Goal: Task Accomplishment & Management: Manage account settings

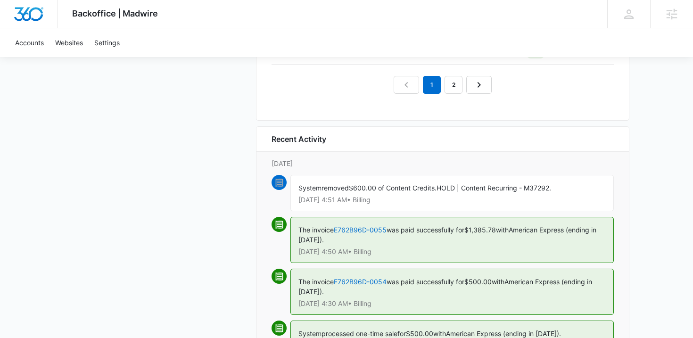
scroll to position [1086, 0]
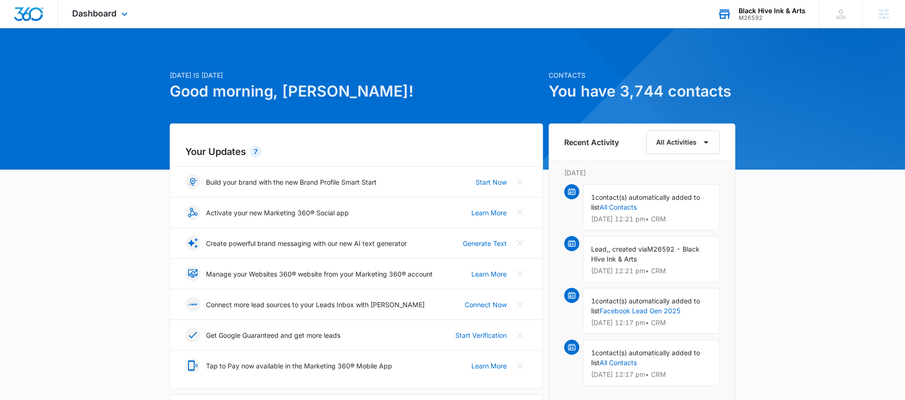
click at [736, 15] on div "Black Hive Ink & Arts M26592 Your Accounts View All" at bounding box center [761, 14] width 116 height 28
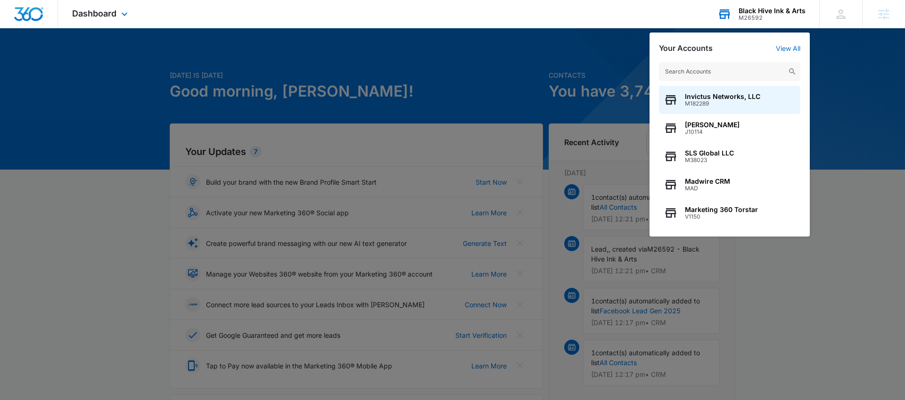
click at [702, 76] on input "text" at bounding box center [729, 71] width 141 height 19
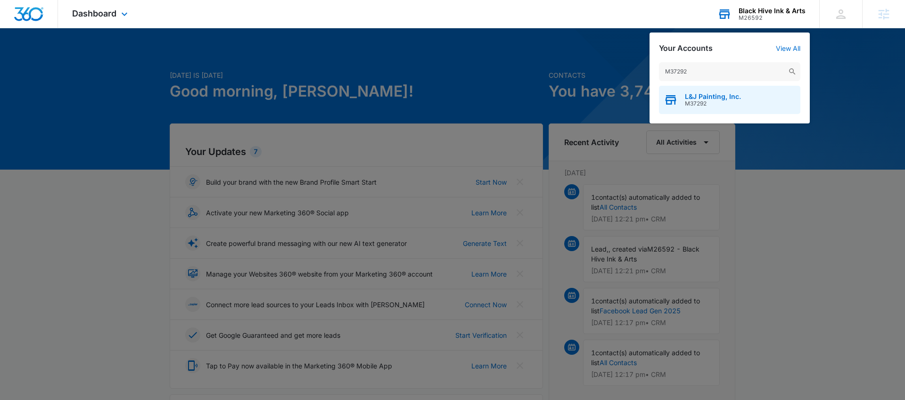
type input "M37292"
click at [705, 103] on span "M37292" at bounding box center [713, 103] width 56 height 7
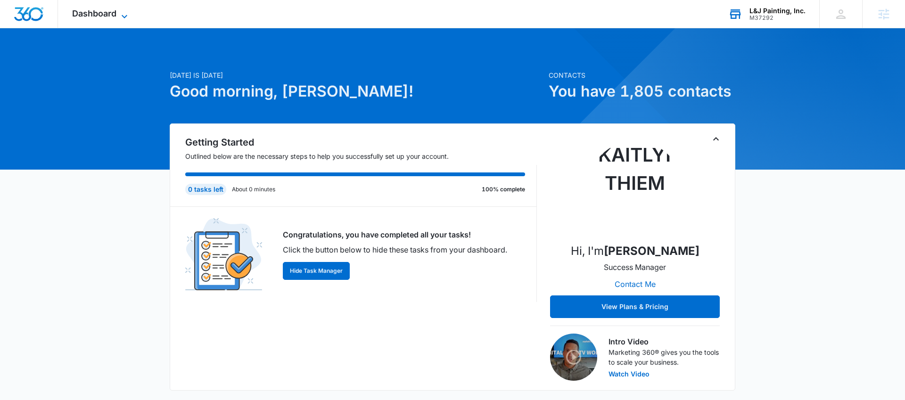
click at [101, 13] on span "Dashboard" at bounding box center [94, 13] width 44 height 10
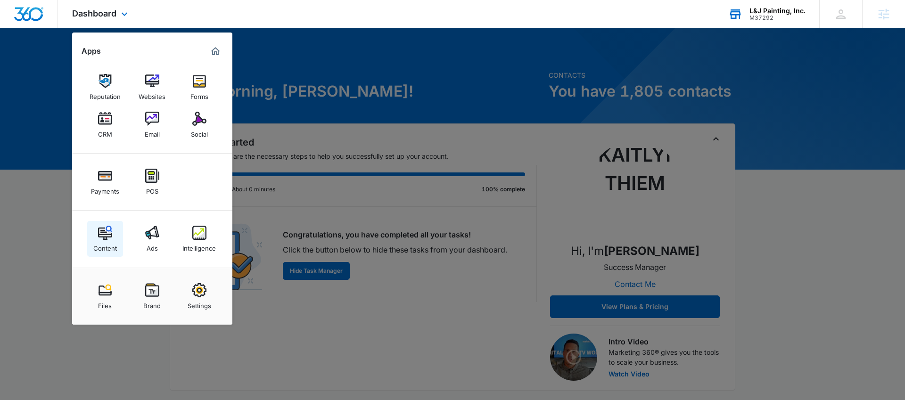
click at [102, 240] on div "Content" at bounding box center [105, 246] width 24 height 12
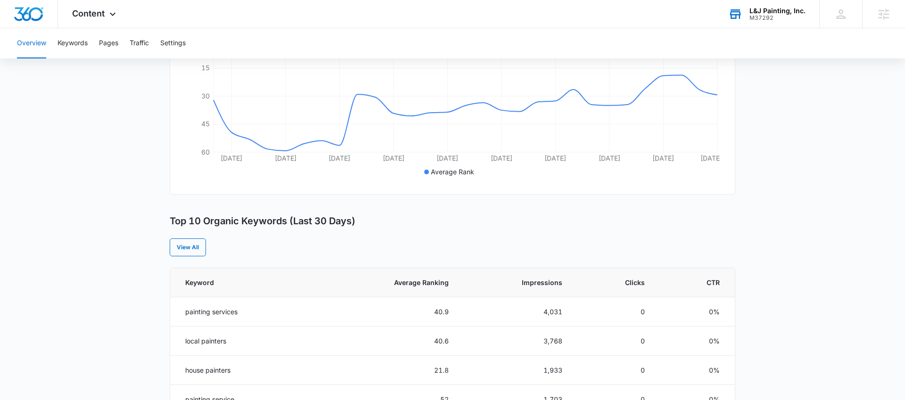
scroll to position [226, 0]
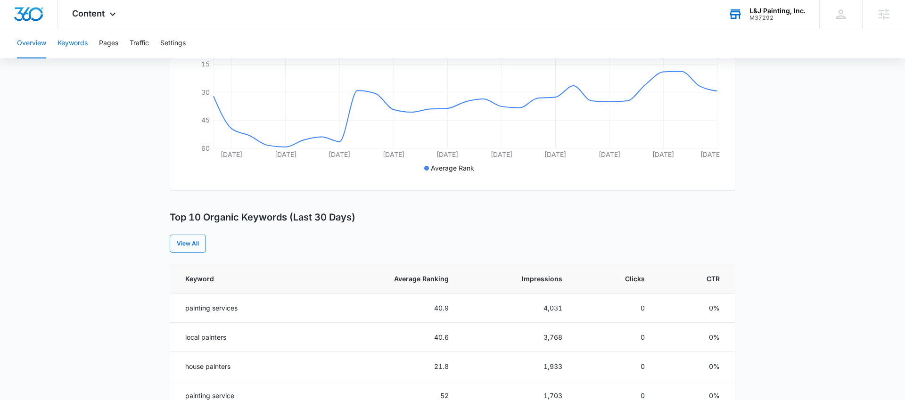
click at [72, 40] on button "Keywords" at bounding box center [72, 43] width 30 height 30
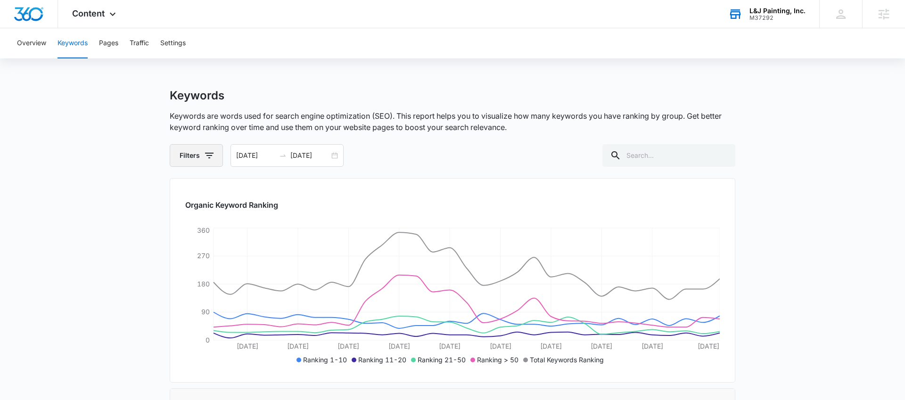
click at [204, 154] on icon "button" at bounding box center [209, 155] width 11 height 11
click at [182, 194] on icon at bounding box center [186, 193] width 8 height 8
click at [182, 193] on input "Favorites" at bounding box center [181, 193] width 0 height 0
checkbox input "true"
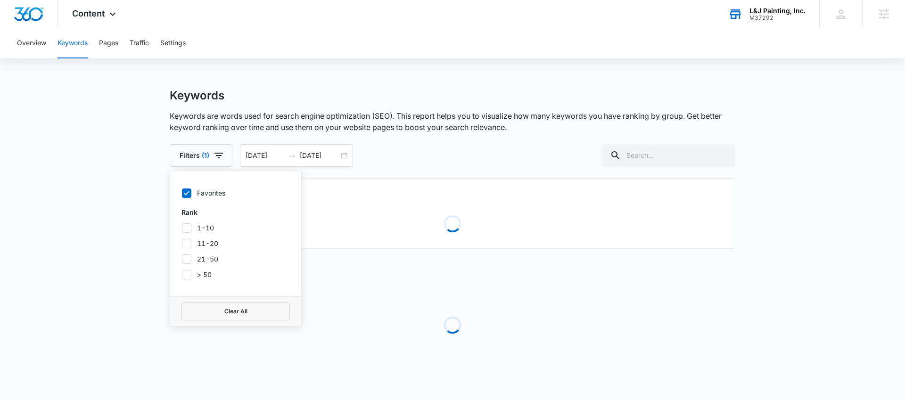
click at [133, 209] on main "Keywords Keywords are words used for search engine optimization (SEO). This rep…" at bounding box center [452, 248] width 905 height 318
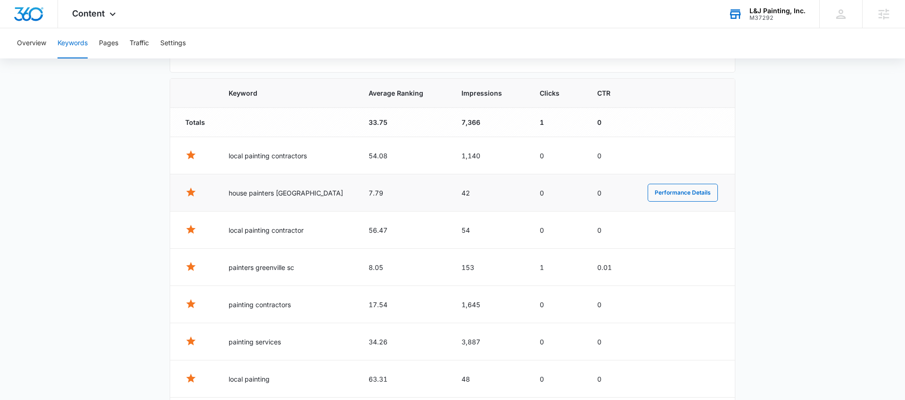
scroll to position [302, 0]
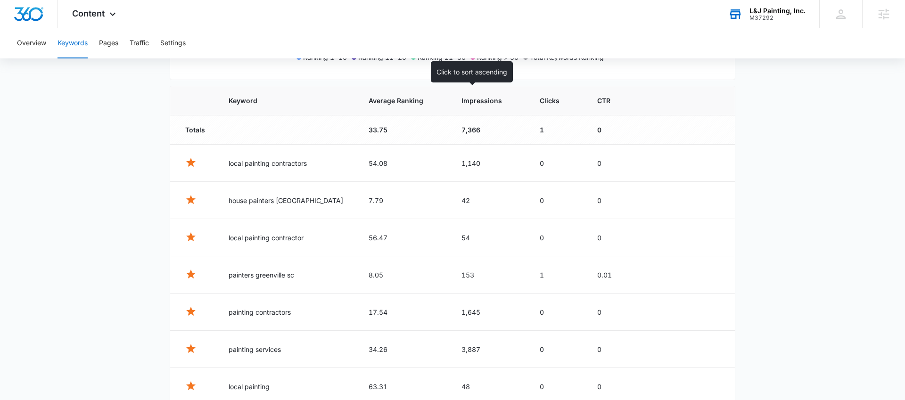
click at [461, 108] on th "Impressions" at bounding box center [489, 100] width 78 height 29
click at [461, 102] on span "Impressions" at bounding box center [482, 101] width 42 height 10
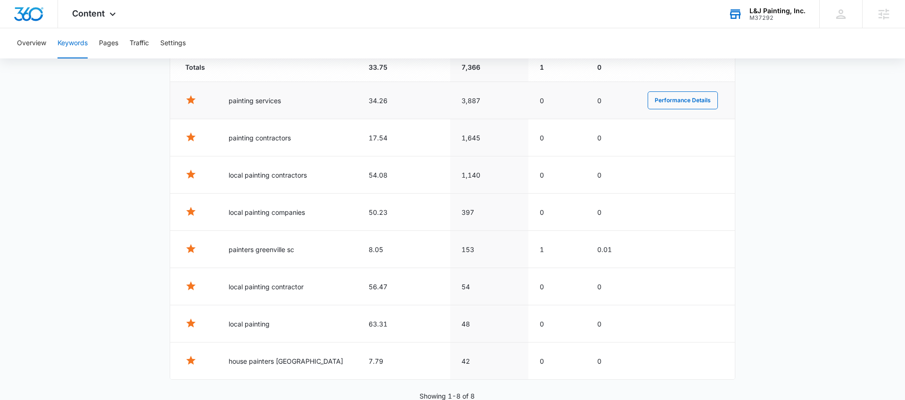
scroll to position [365, 0]
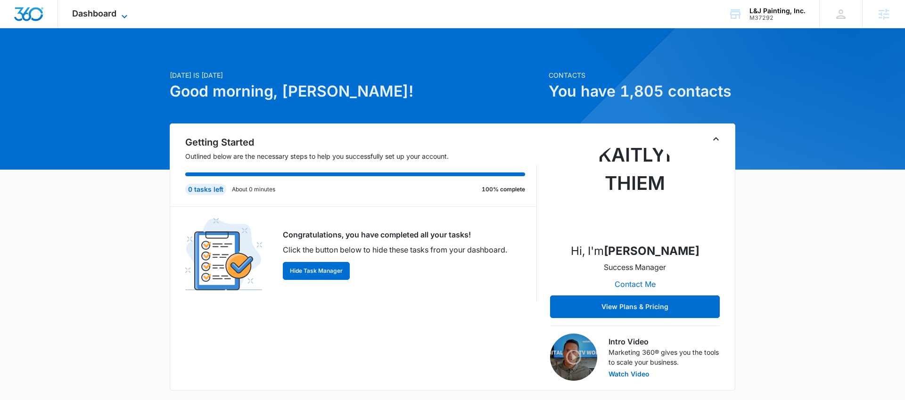
click at [97, 14] on span "Dashboard" at bounding box center [94, 13] width 44 height 10
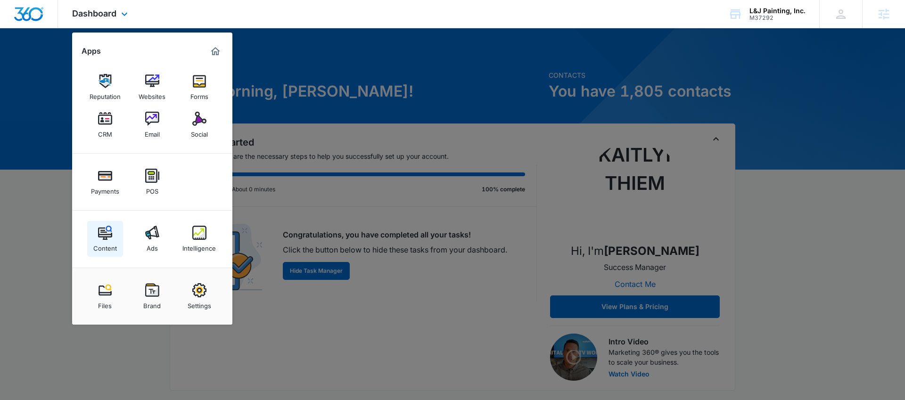
click at [103, 245] on div "Content" at bounding box center [105, 246] width 24 height 12
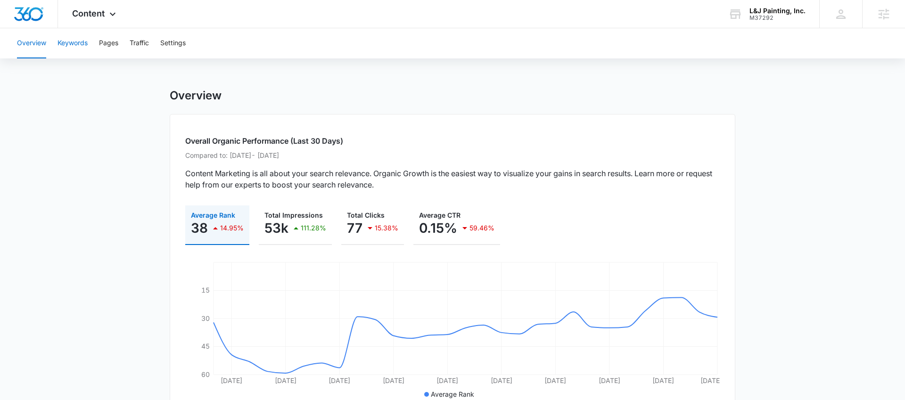
click at [77, 38] on button "Keywords" at bounding box center [72, 43] width 30 height 30
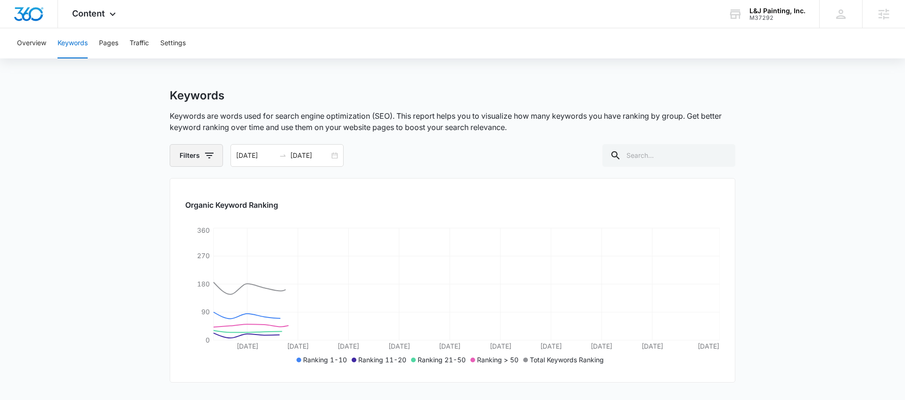
click at [176, 153] on button "Filters" at bounding box center [196, 155] width 53 height 23
